Goal: Find specific page/section: Locate item on page

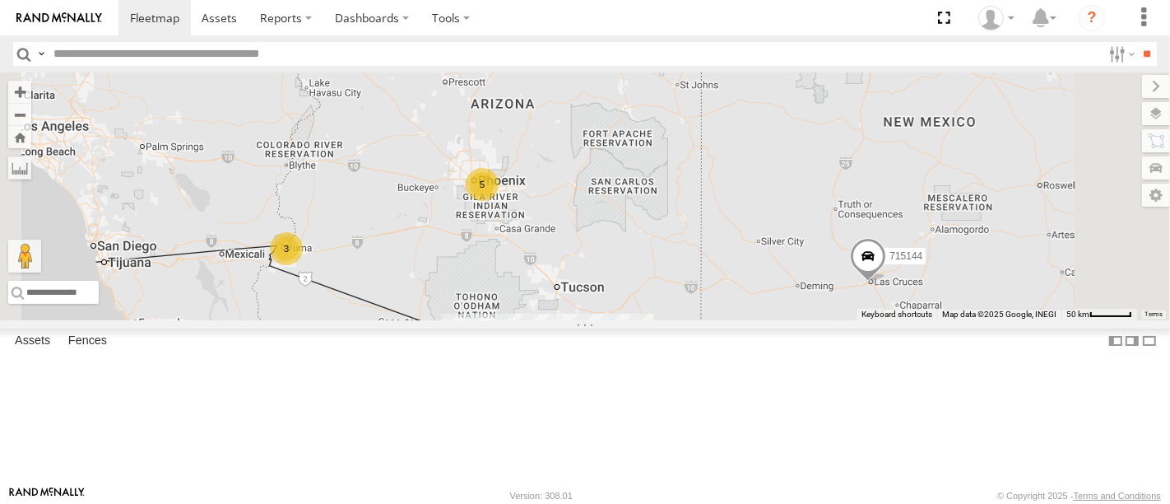
click at [0, 0] on div "715202" at bounding box center [0, 0] width 0 height 0
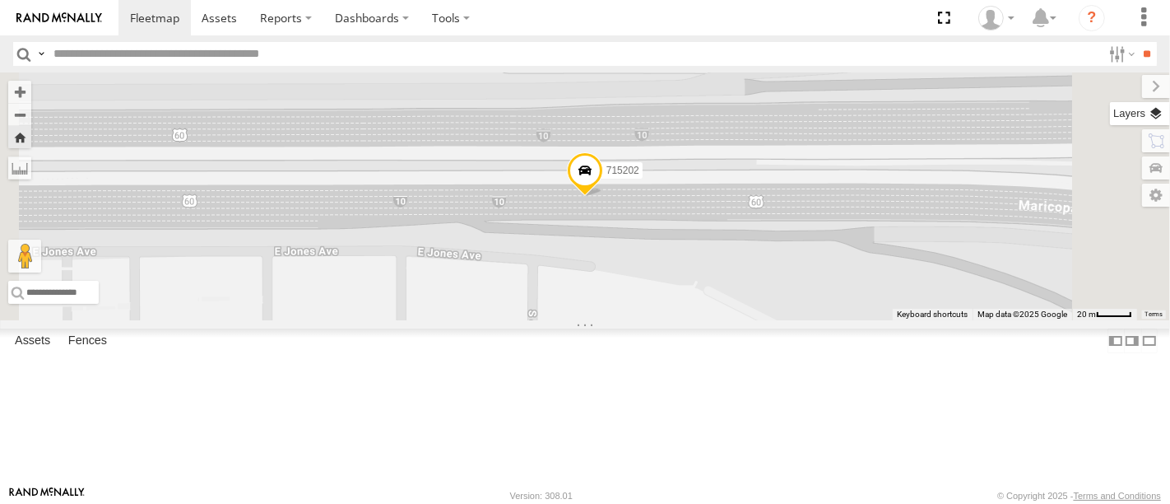
click at [1163, 109] on label at bounding box center [1140, 113] width 60 height 23
click at [0, 0] on span "Basemaps" at bounding box center [0, 0] width 0 height 0
click at [0, 0] on span "Satellite" at bounding box center [0, 0] width 0 height 0
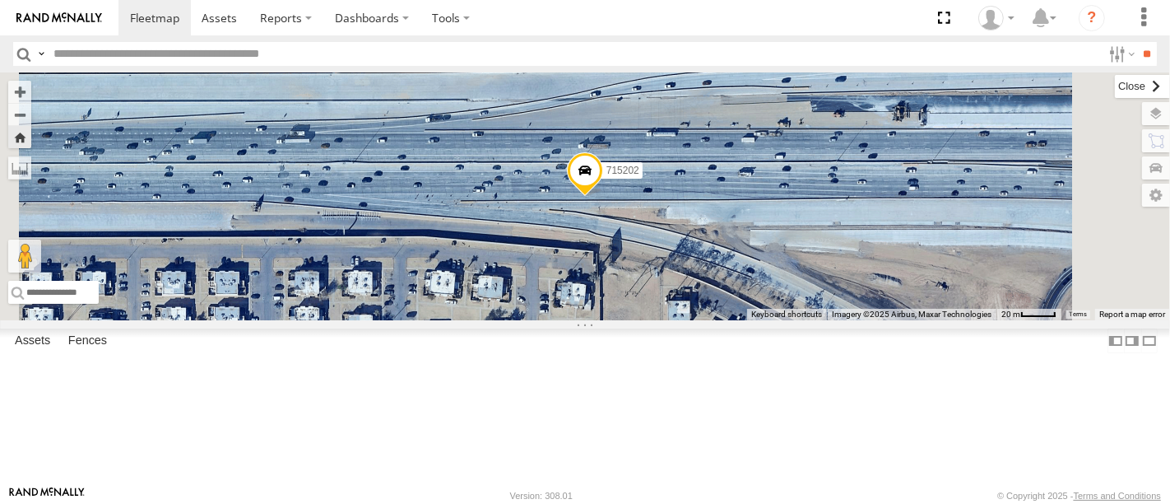
click at [1115, 88] on label at bounding box center [1142, 86] width 55 height 23
click at [0, 0] on div "F19-02 (60) - [PERSON_NAME]" at bounding box center [0, 0] width 0 height 0
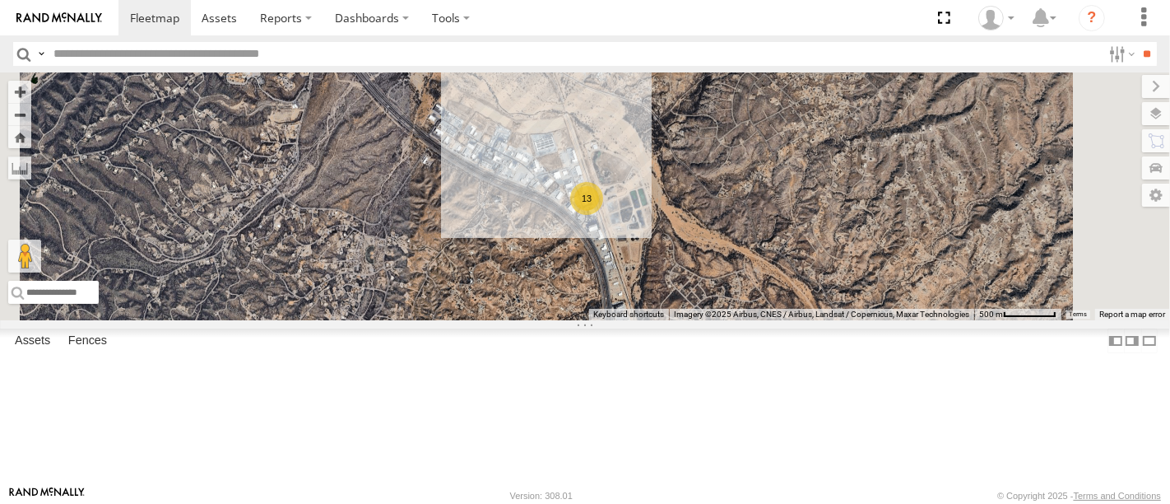
click at [0, 0] on div "715203" at bounding box center [0, 0] width 0 height 0
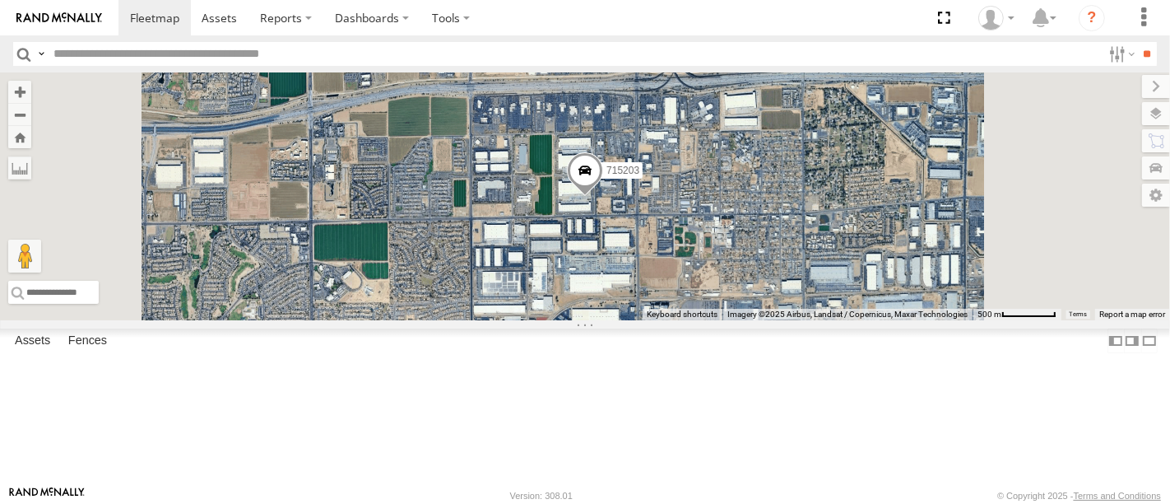
click at [0, 0] on div "F19-02 (60) - [PERSON_NAME]" at bounding box center [0, 0] width 0 height 0
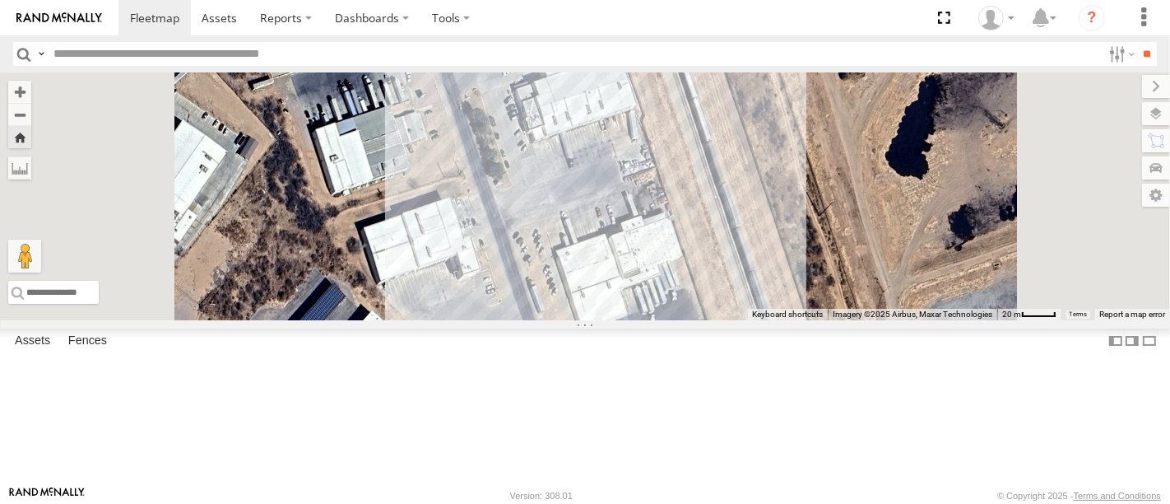
scroll to position [690, 0]
click at [0, 0] on div "715147" at bounding box center [0, 0] width 0 height 0
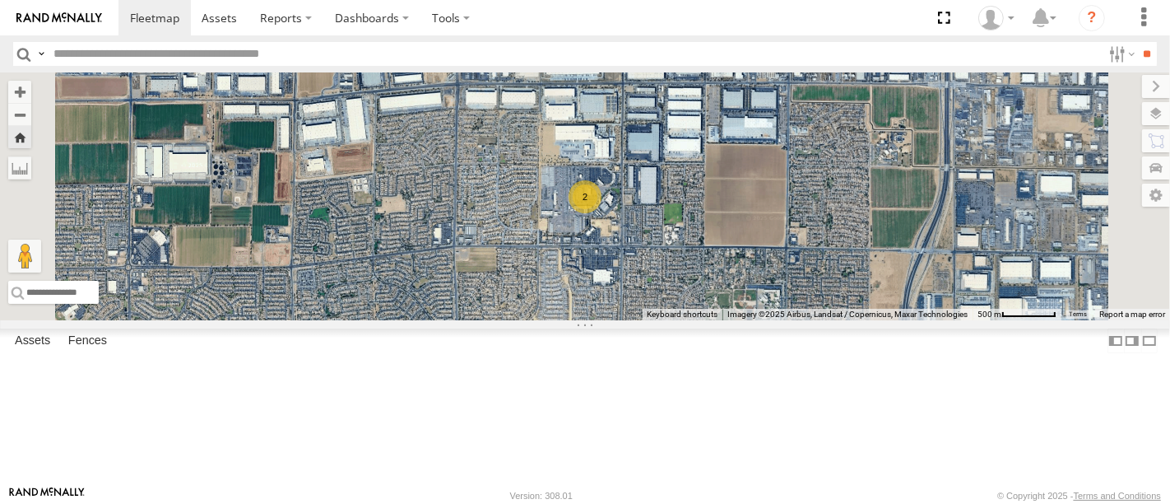
scroll to position [0, 0]
